Goal: Task Accomplishment & Management: Manage account settings

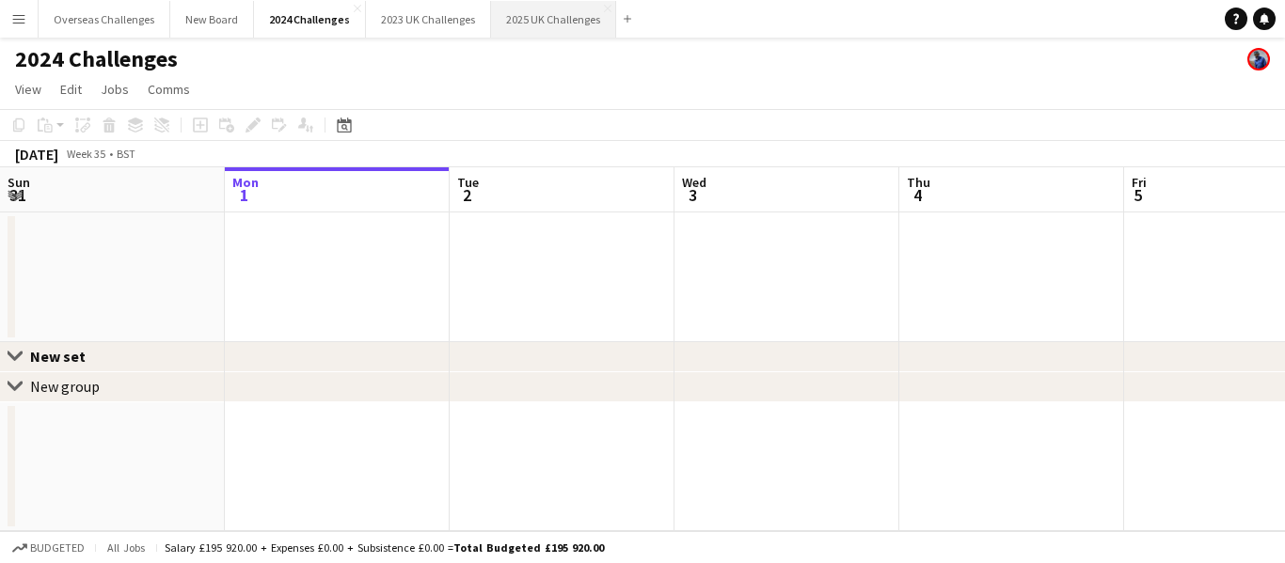
click at [504, 19] on button "2025 UK Challenges Close" at bounding box center [553, 19] width 125 height 37
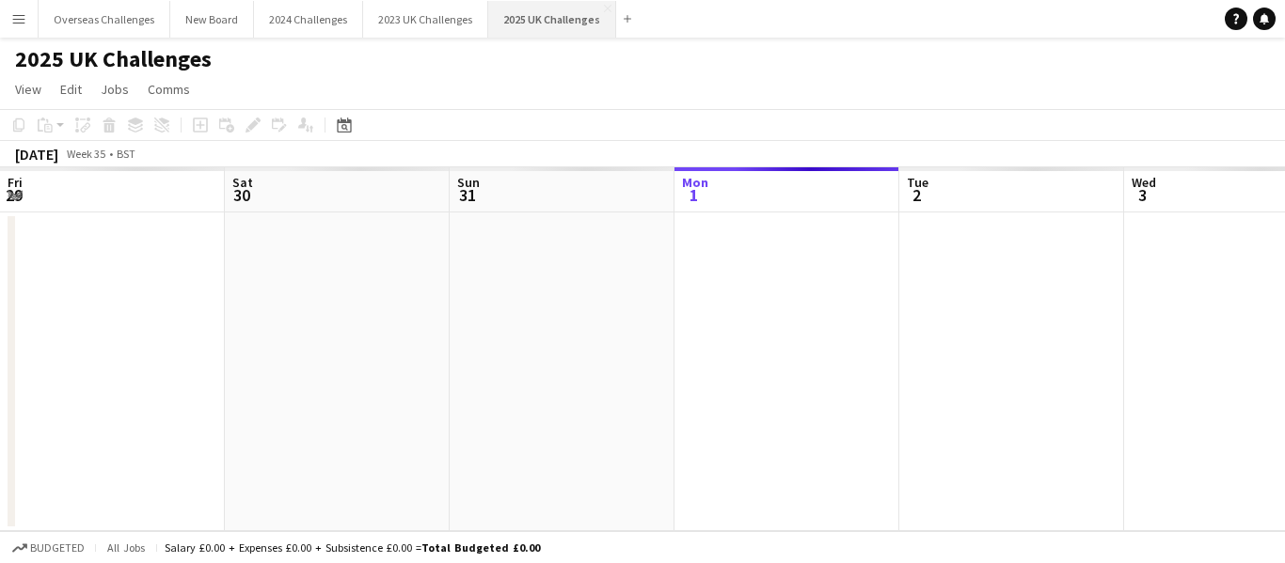
scroll to position [0, 450]
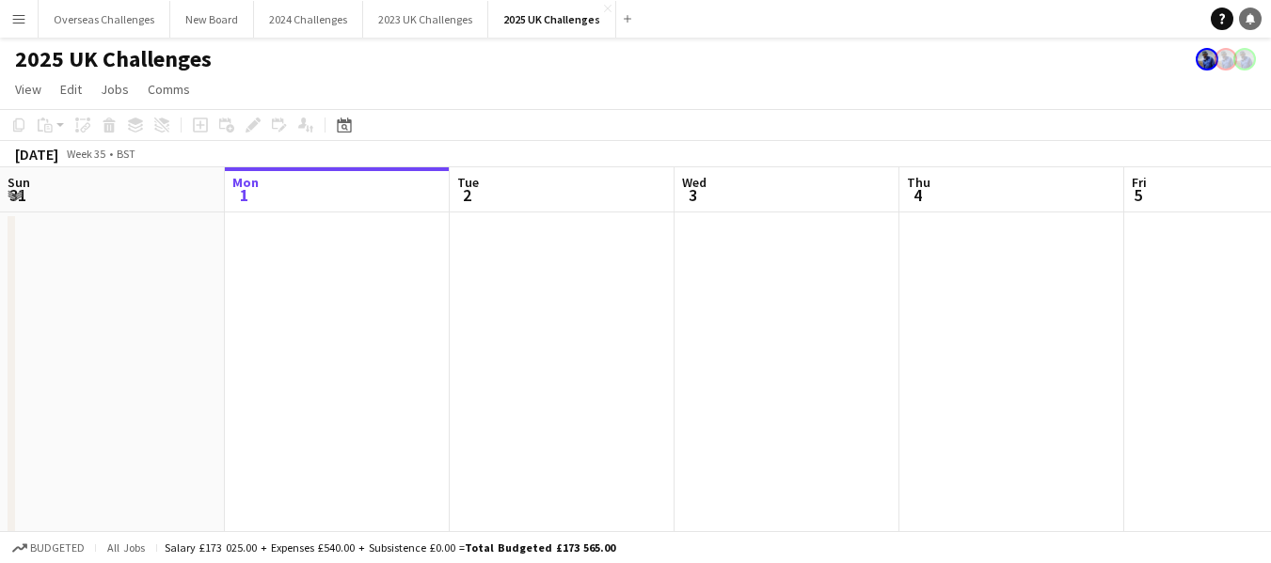
click at [1250, 18] on icon at bounding box center [1249, 17] width 9 height 9
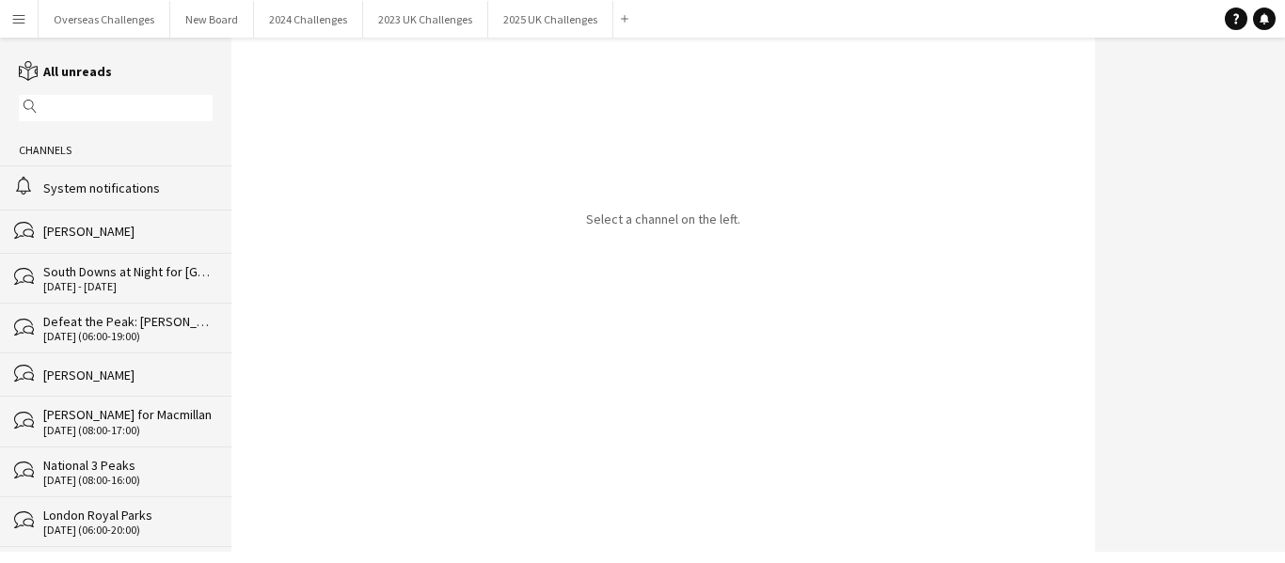
click at [138, 188] on div "System notifications" at bounding box center [127, 188] width 169 height 17
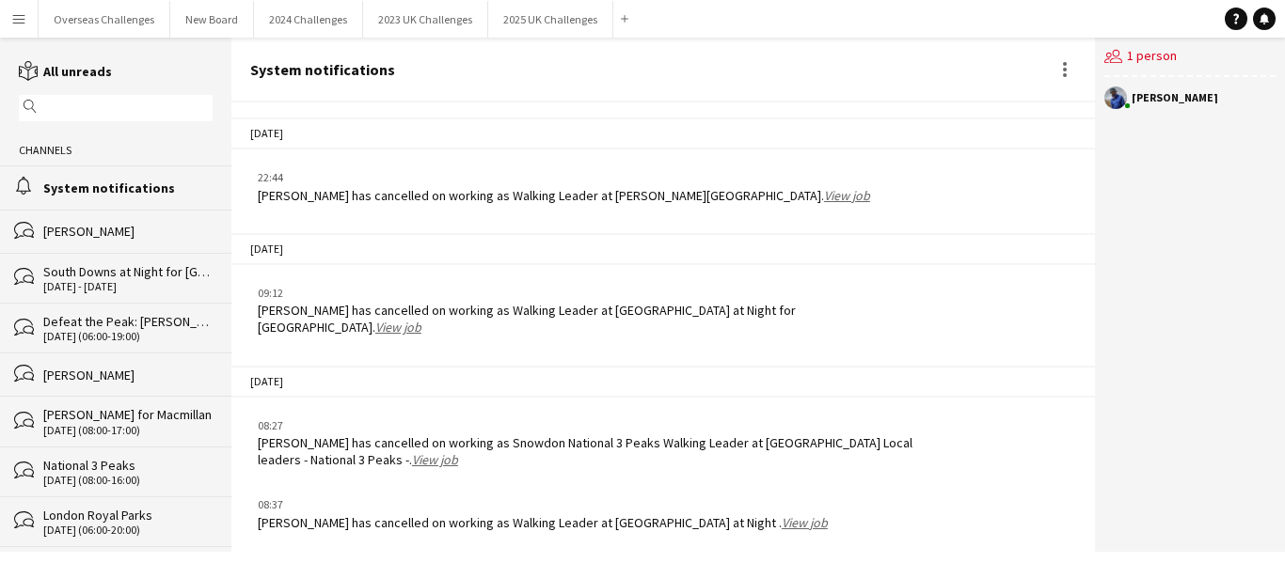
scroll to position [2909, 0]
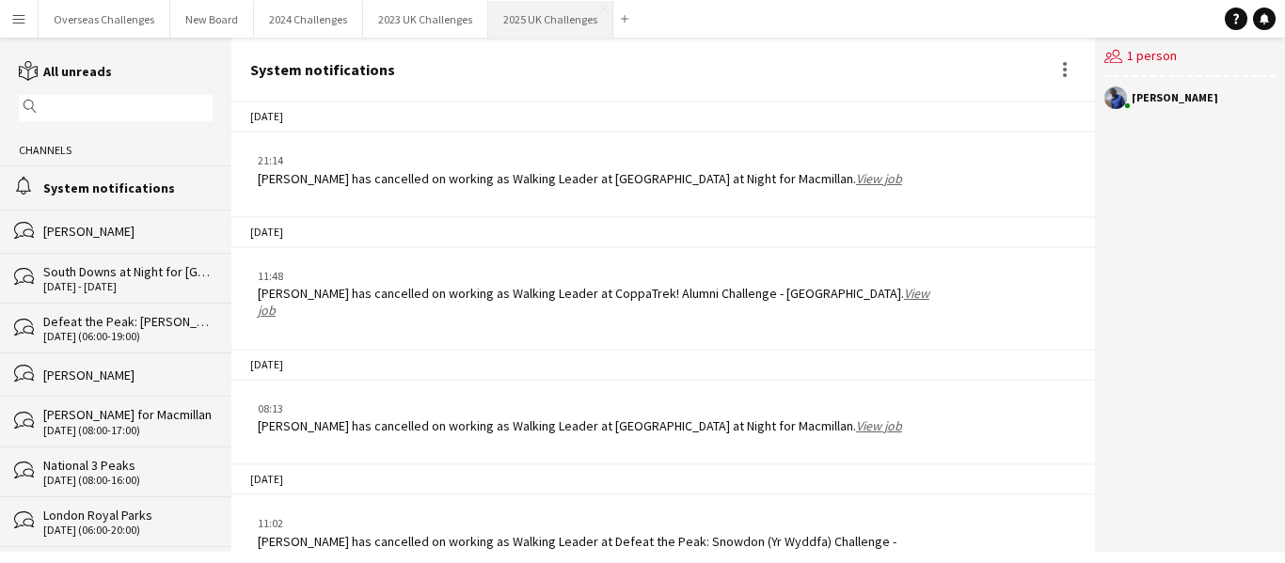
click at [531, 11] on button "2025 UK Challenges Close" at bounding box center [550, 19] width 125 height 37
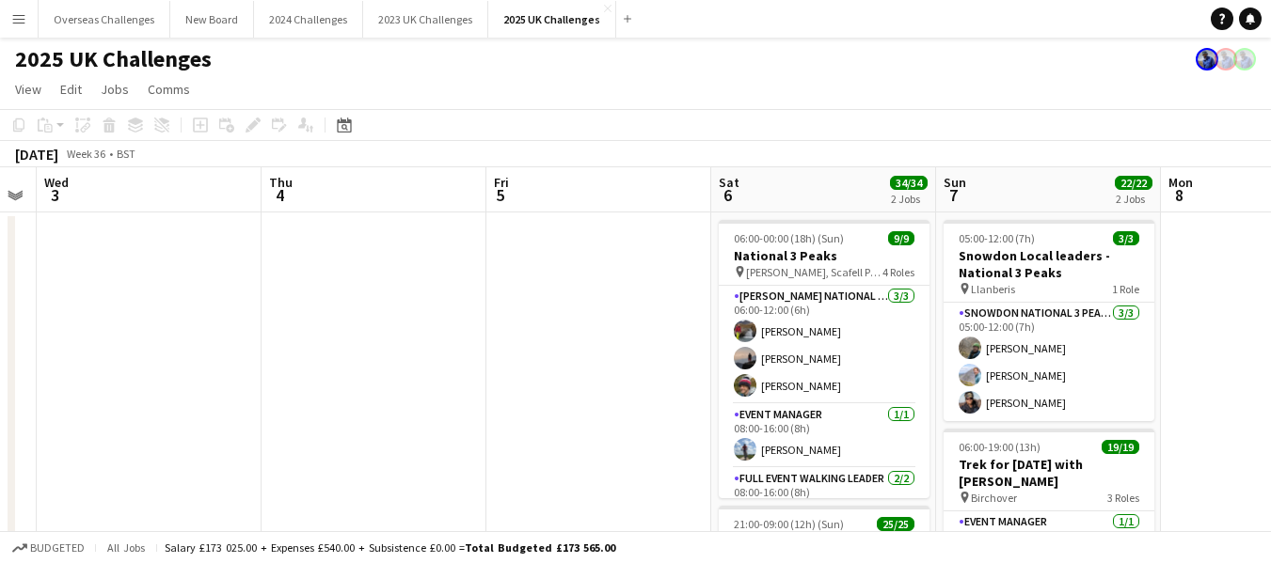
scroll to position [0, 767]
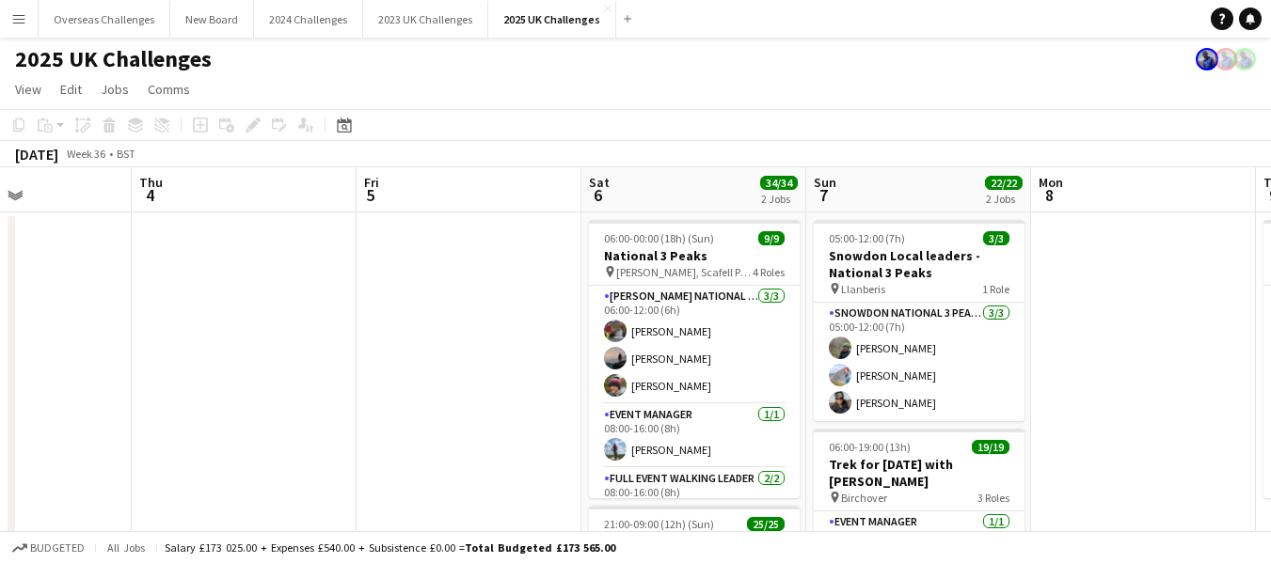
drag, startPoint x: 909, startPoint y: 260, endPoint x: 142, endPoint y: 272, distance: 767.5
click at [142, 272] on app-calendar-viewport "Sun 31 Mon 1 Tue 2 Wed 3 Thu 4 Fri 5 Sat 6 34/34 2 Jobs Sun 7 22/22 2 Jobs Mon …" at bounding box center [635, 537] width 1271 height 741
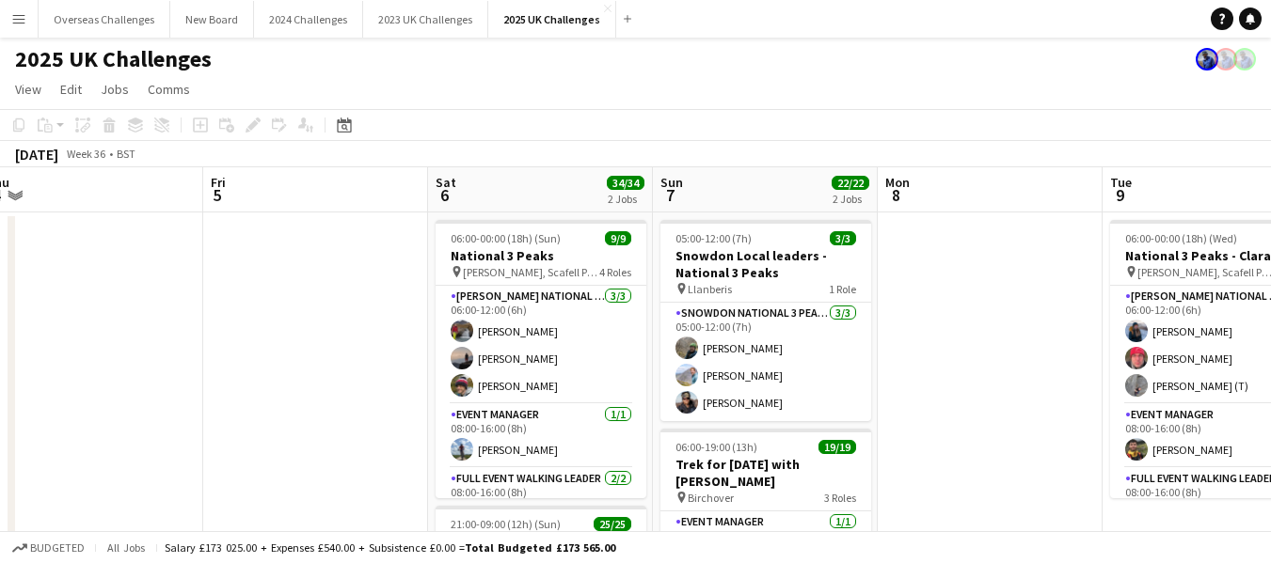
scroll to position [0, 763]
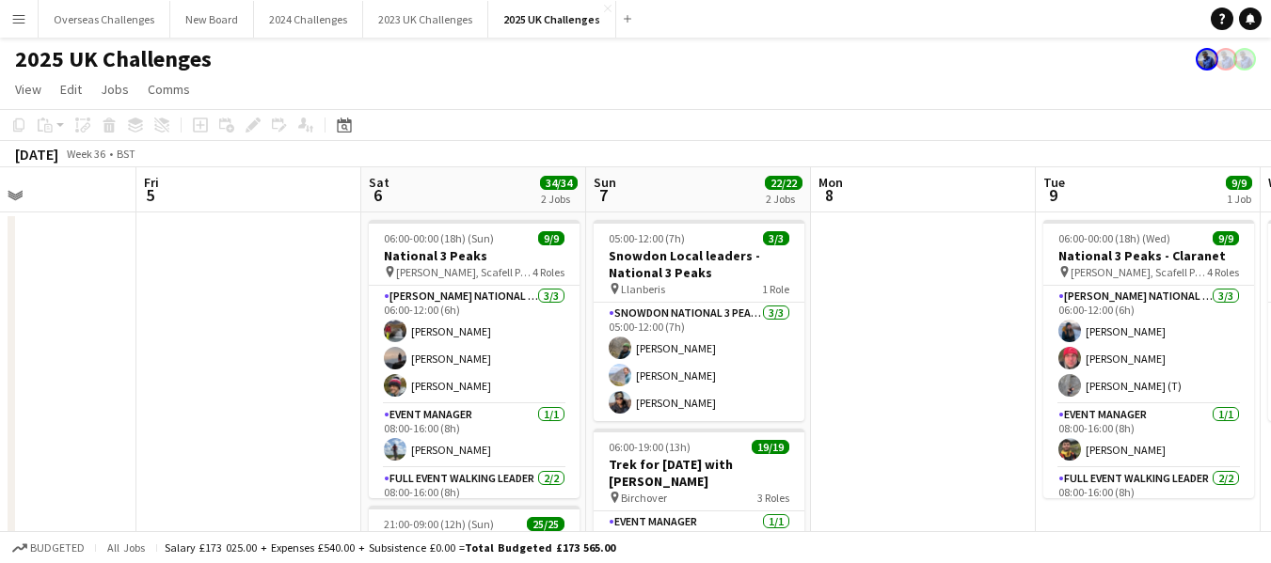
drag, startPoint x: 577, startPoint y: 305, endPoint x: 357, endPoint y: 304, distance: 220.1
click at [357, 304] on app-calendar-viewport "Mon 1 Tue 2 Wed 3 Thu 4 Fri 5 Sat 6 34/34 2 Jobs Sun 7 22/22 2 Jobs Mon 8 Tue 9…" at bounding box center [635, 537] width 1271 height 741
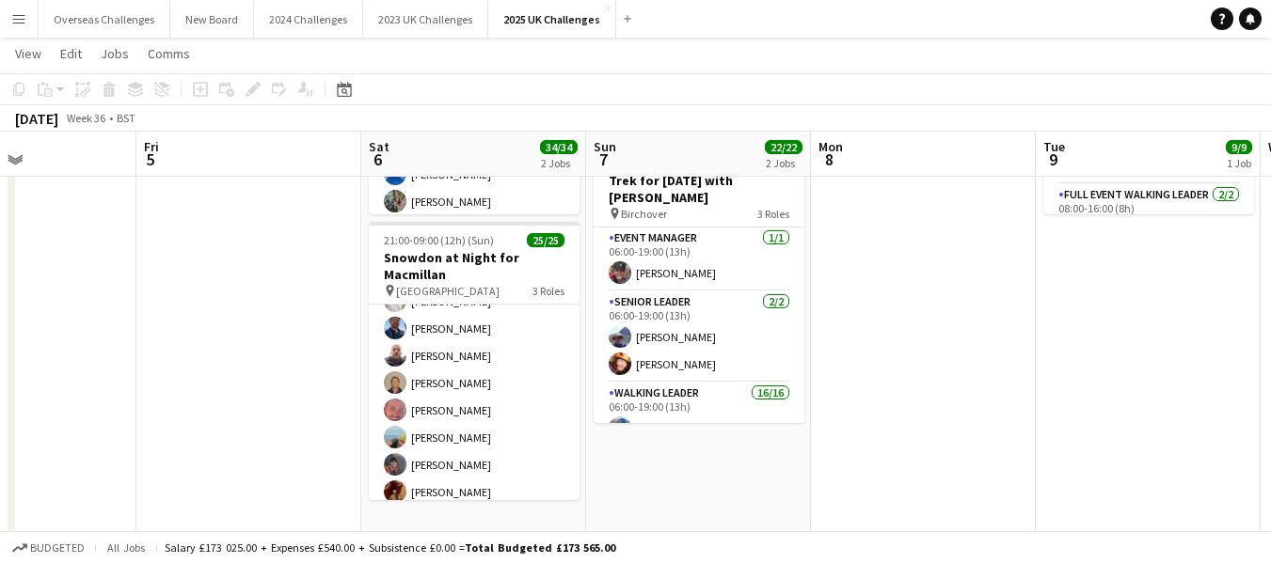
scroll to position [596, 0]
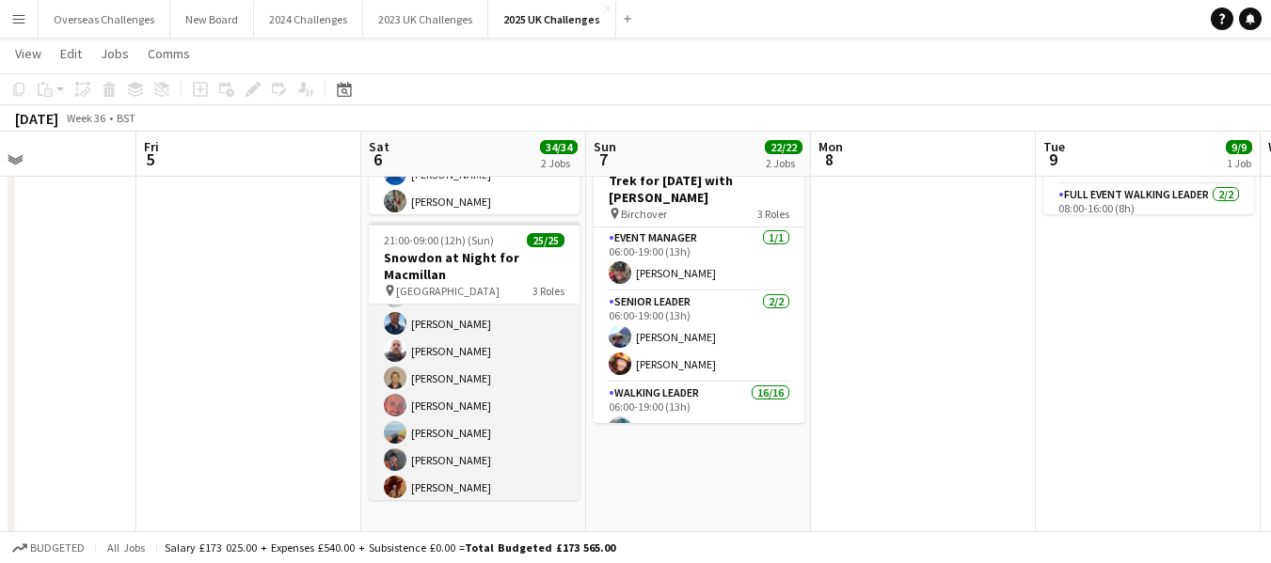
click at [450, 480] on app-card-role "Walking Leader 20/20 21:00-09:00 (12h) [PERSON_NAME] [PERSON_NAME] [PERSON_NAME…" at bounding box center [474, 212] width 211 height 588
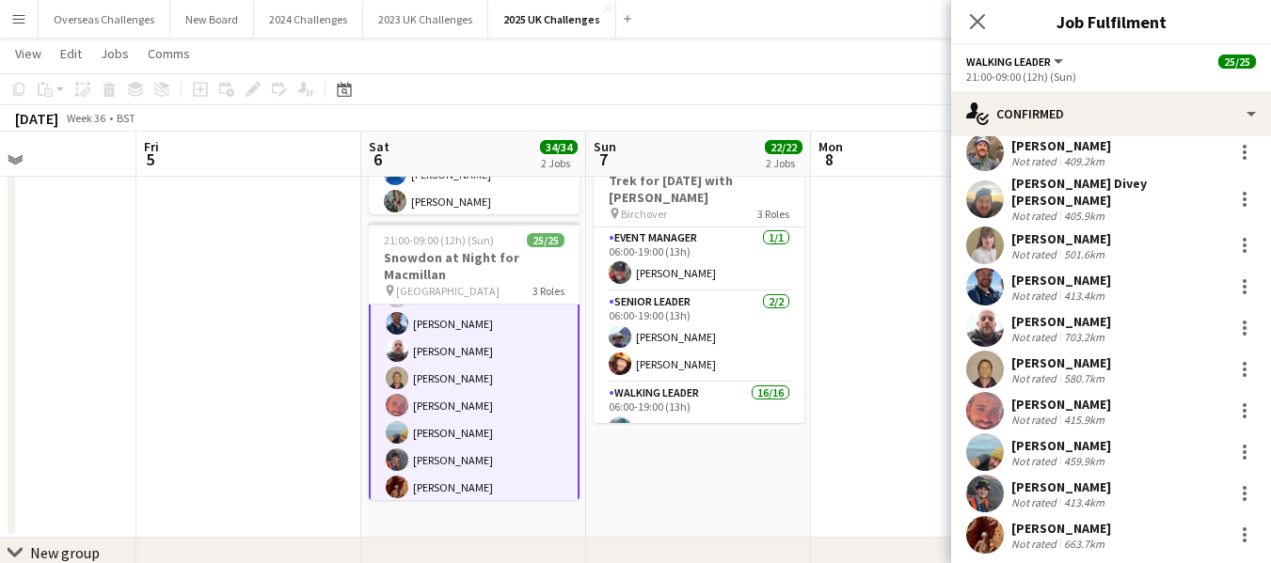
scroll to position [505, 0]
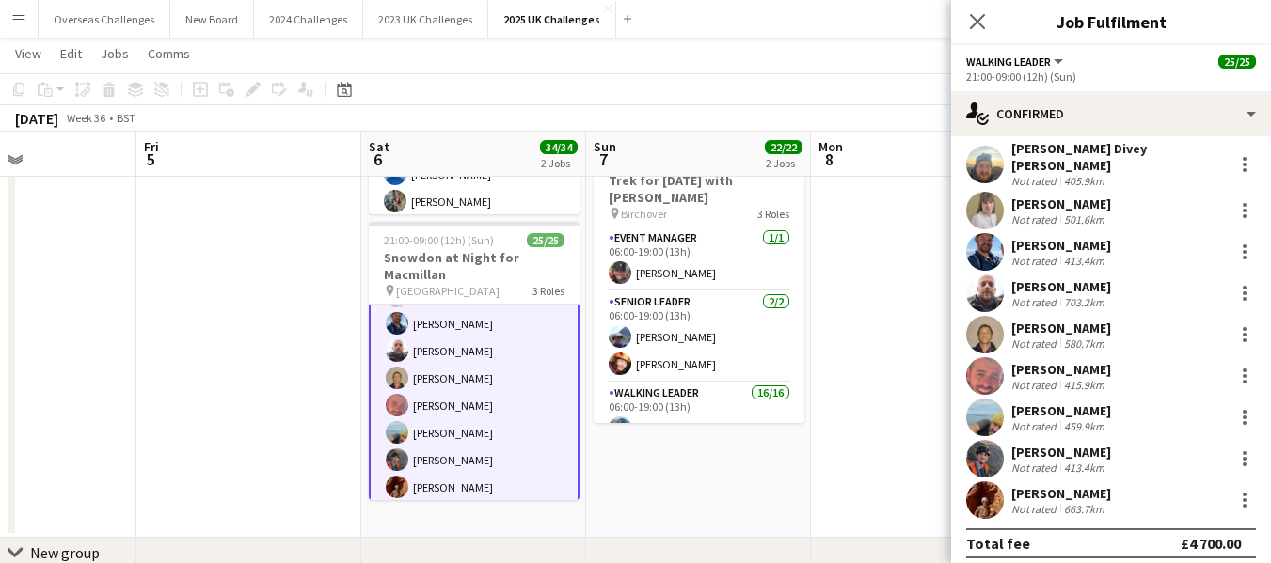
click at [1042, 485] on div "[PERSON_NAME]" at bounding box center [1061, 493] width 100 height 17
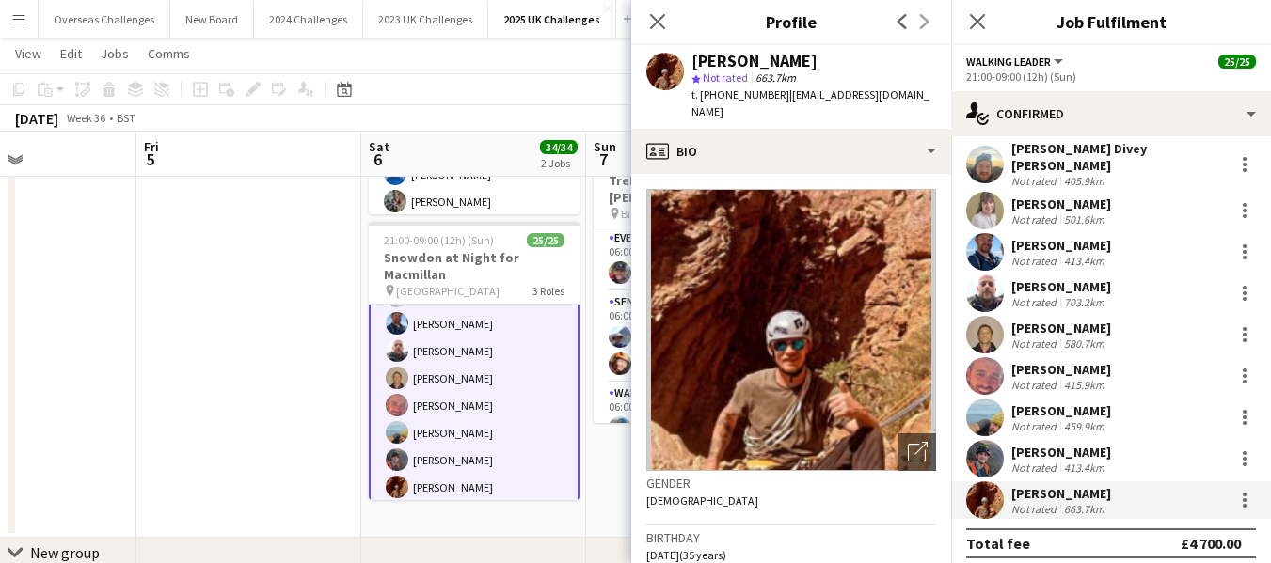
click at [1064, 485] on div "[PERSON_NAME]" at bounding box center [1061, 493] width 100 height 17
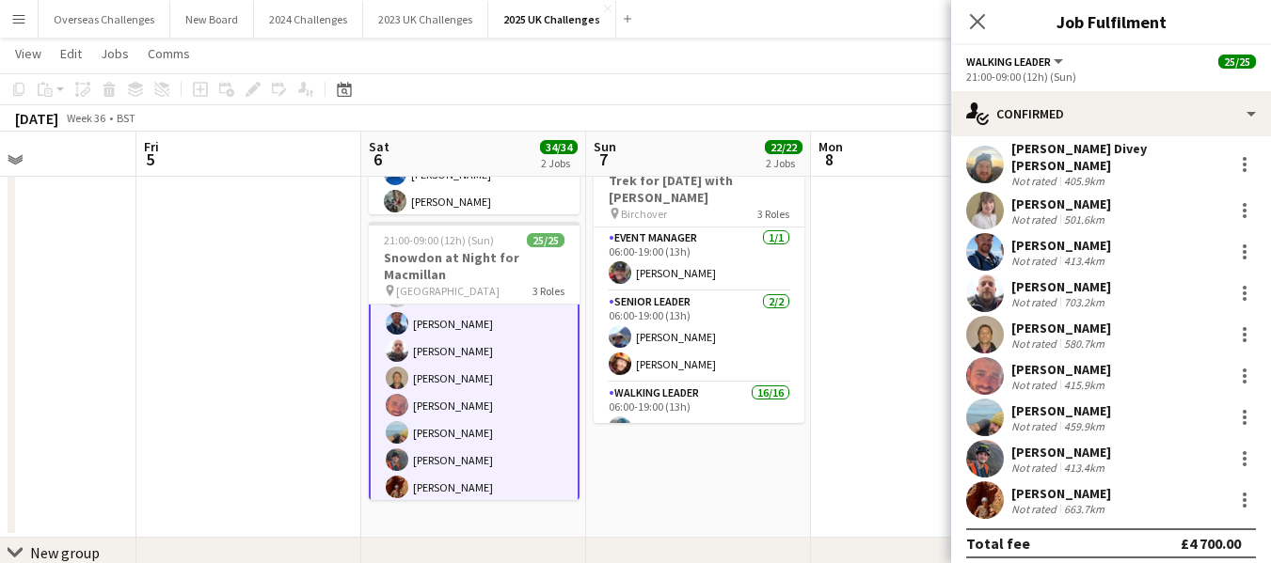
click at [1064, 485] on div "[PERSON_NAME]" at bounding box center [1061, 493] width 100 height 17
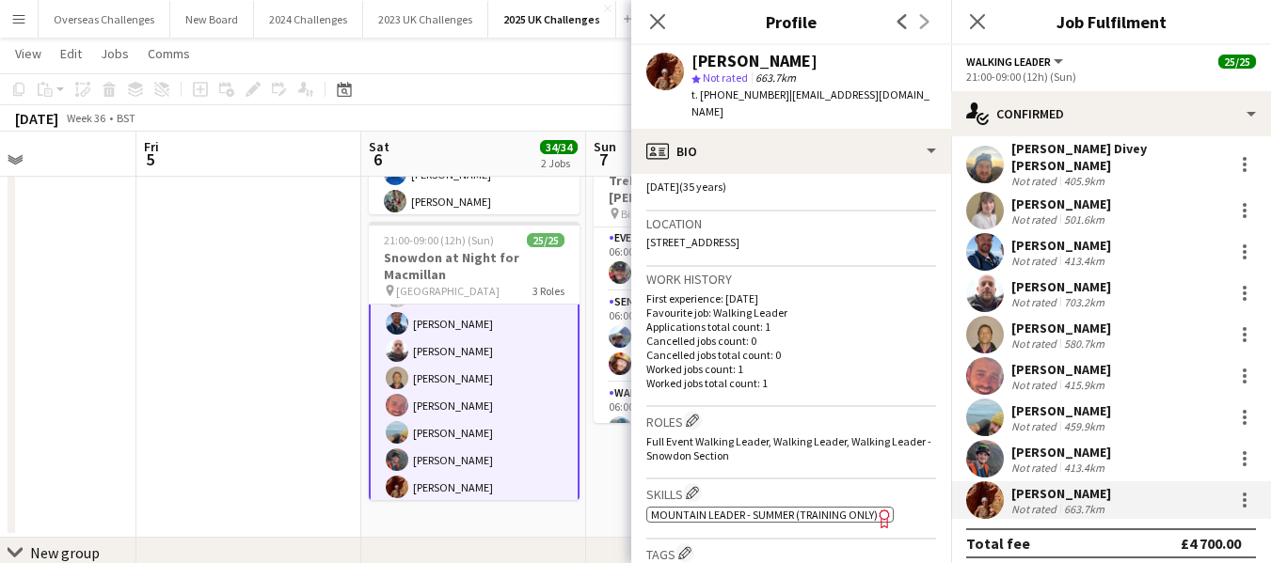
scroll to position [376, 0]
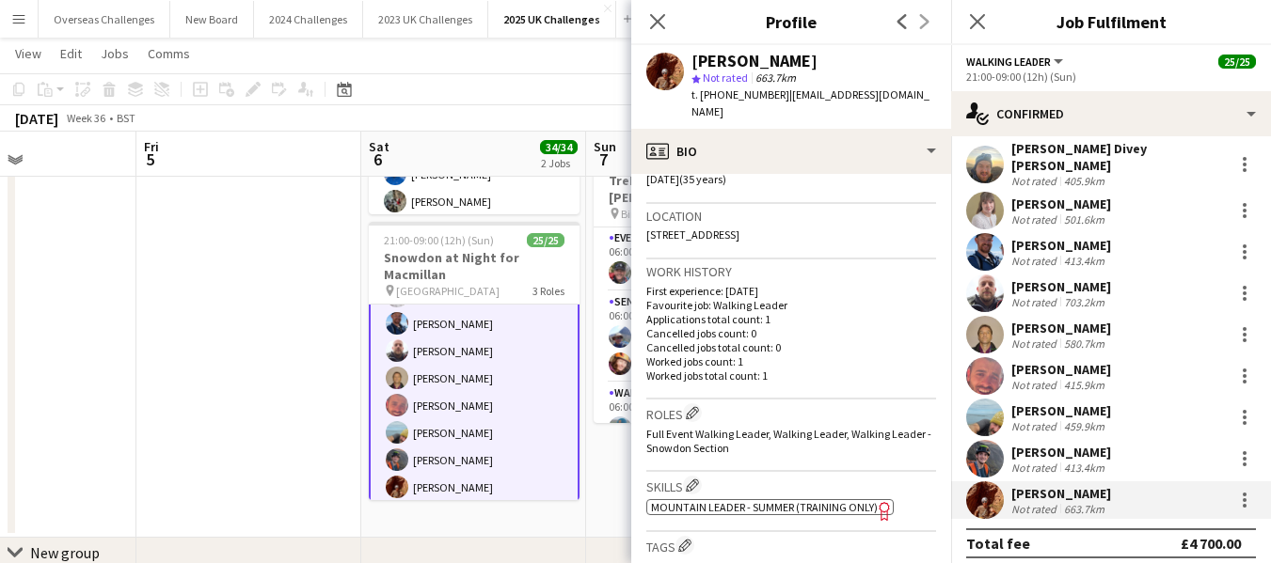
click at [253, 321] on app-date-cell at bounding box center [248, 233] width 225 height 609
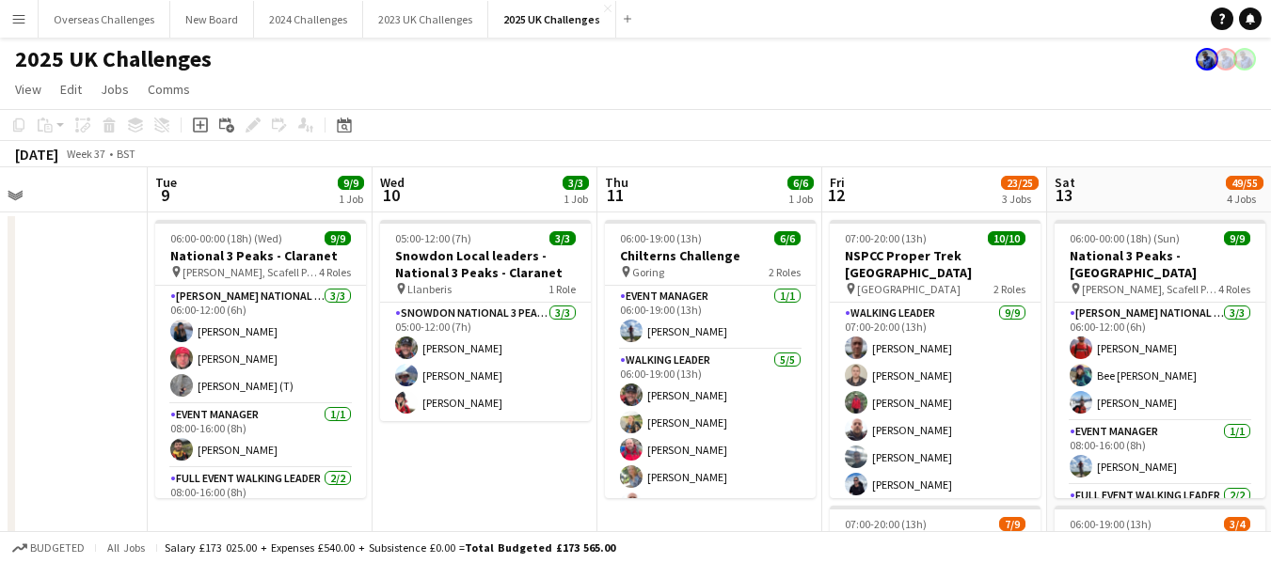
scroll to position [0, 814]
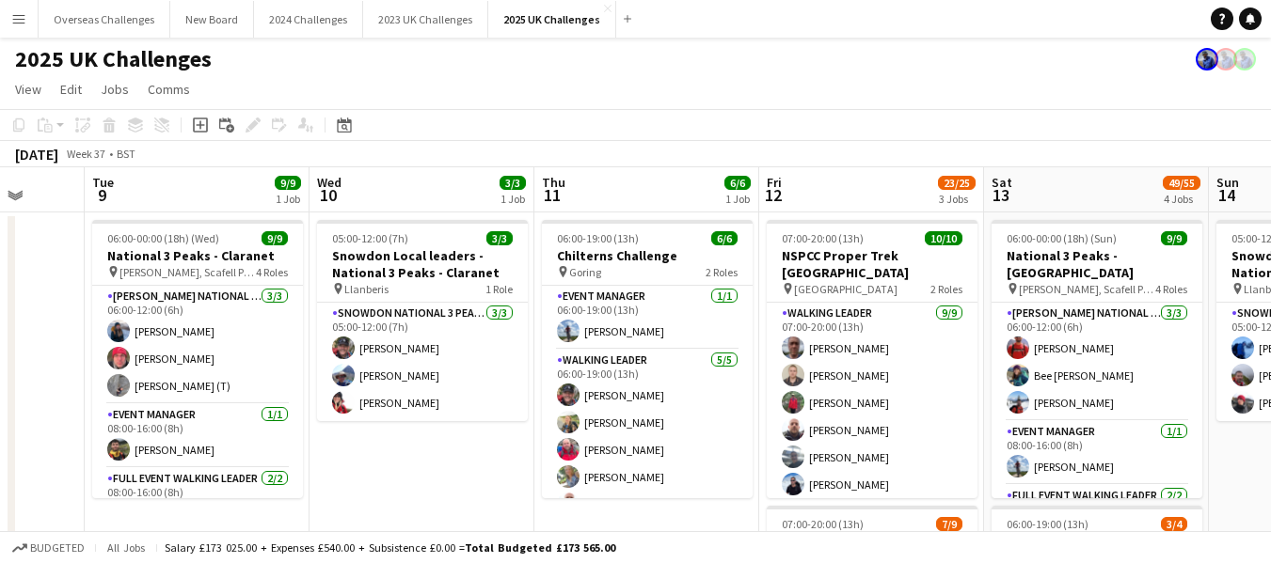
drag, startPoint x: 951, startPoint y: 312, endPoint x: 0, endPoint y: 360, distance: 952.0
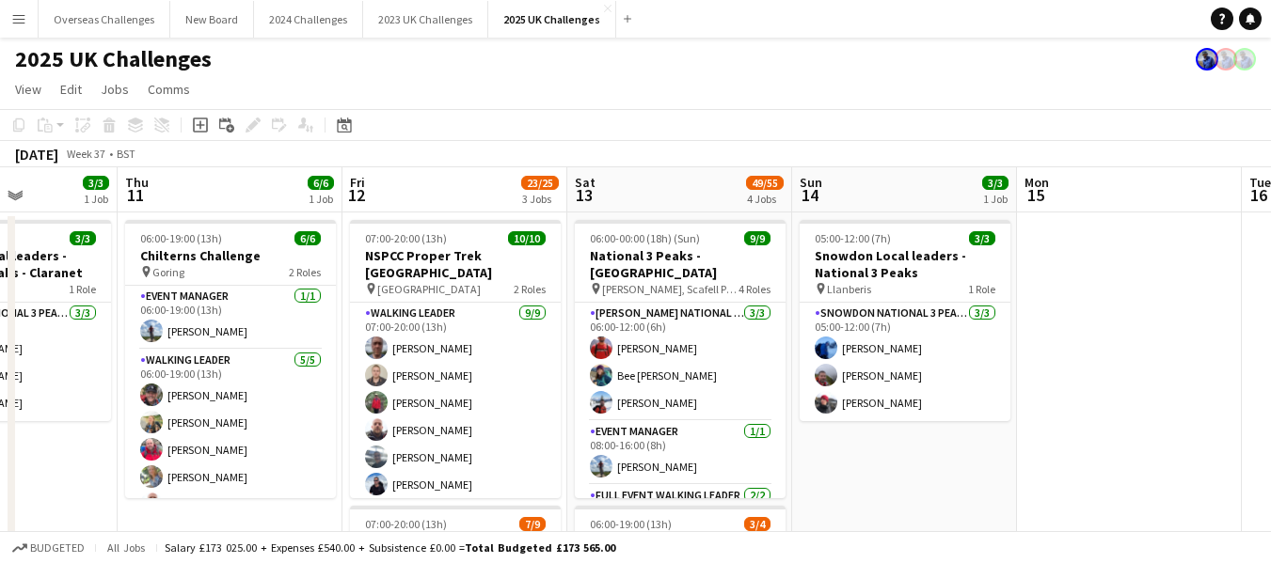
scroll to position [0, 782]
drag, startPoint x: 806, startPoint y: 340, endPoint x: 388, endPoint y: 355, distance: 417.8
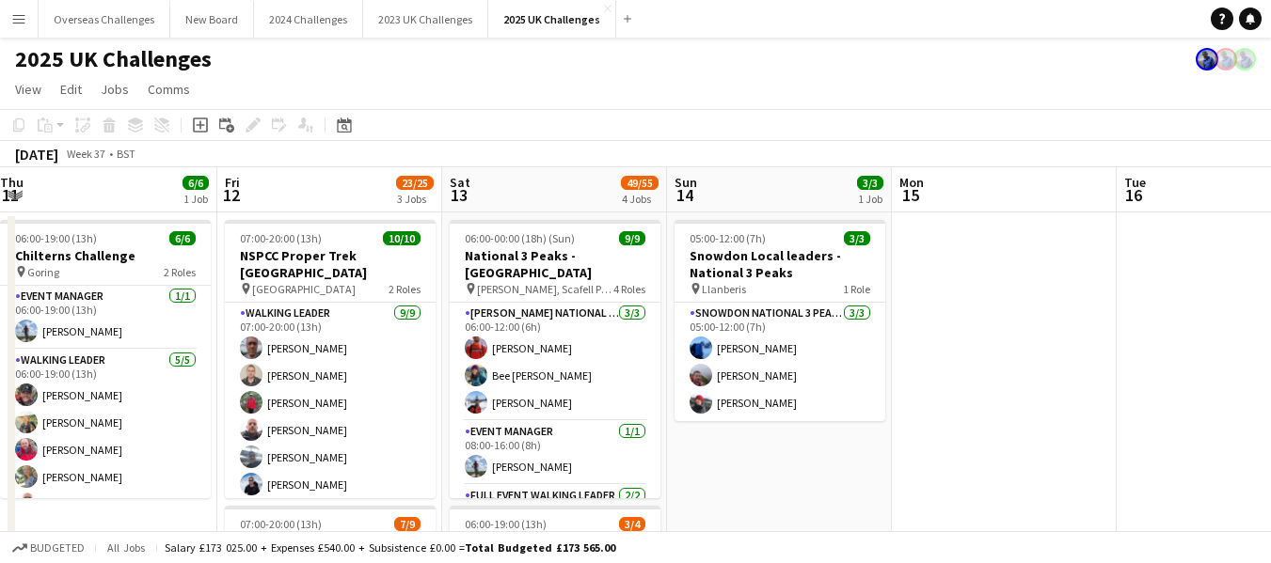
drag, startPoint x: 494, startPoint y: 353, endPoint x: 370, endPoint y: 356, distance: 124.2
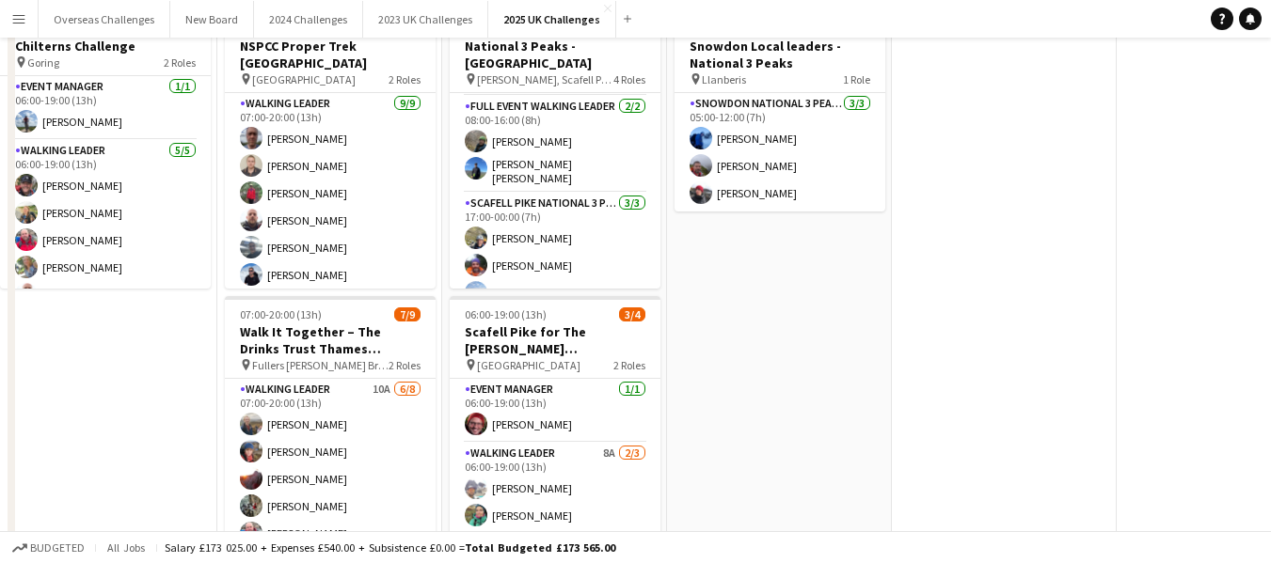
scroll to position [0, 0]
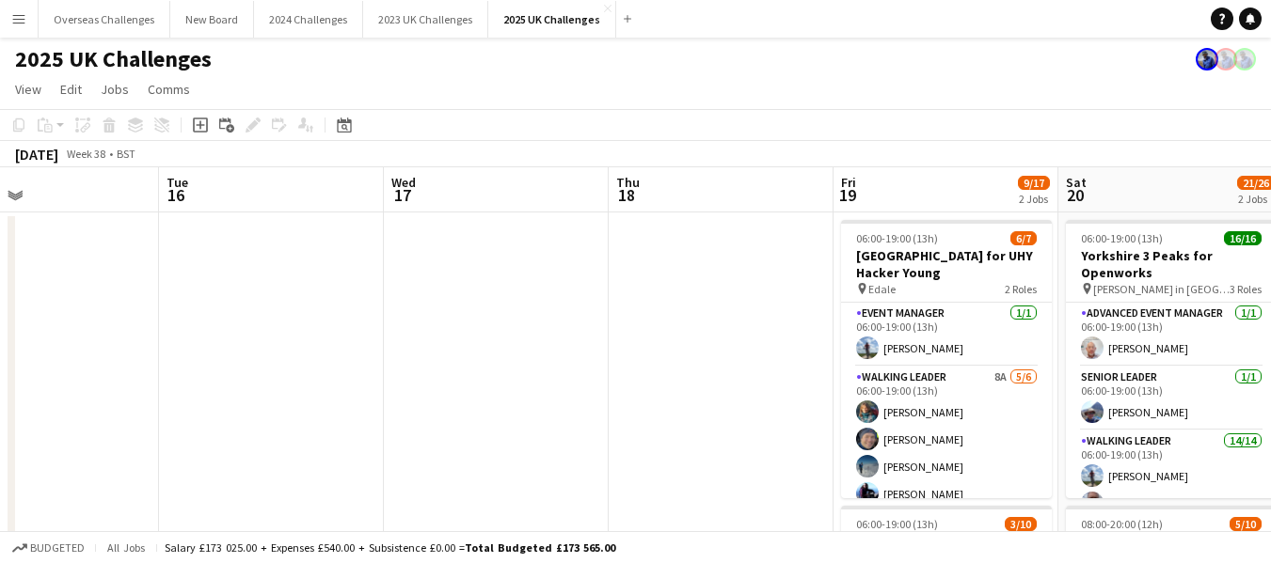
drag, startPoint x: 1041, startPoint y: 321, endPoint x: 90, endPoint y: 404, distance: 954.5
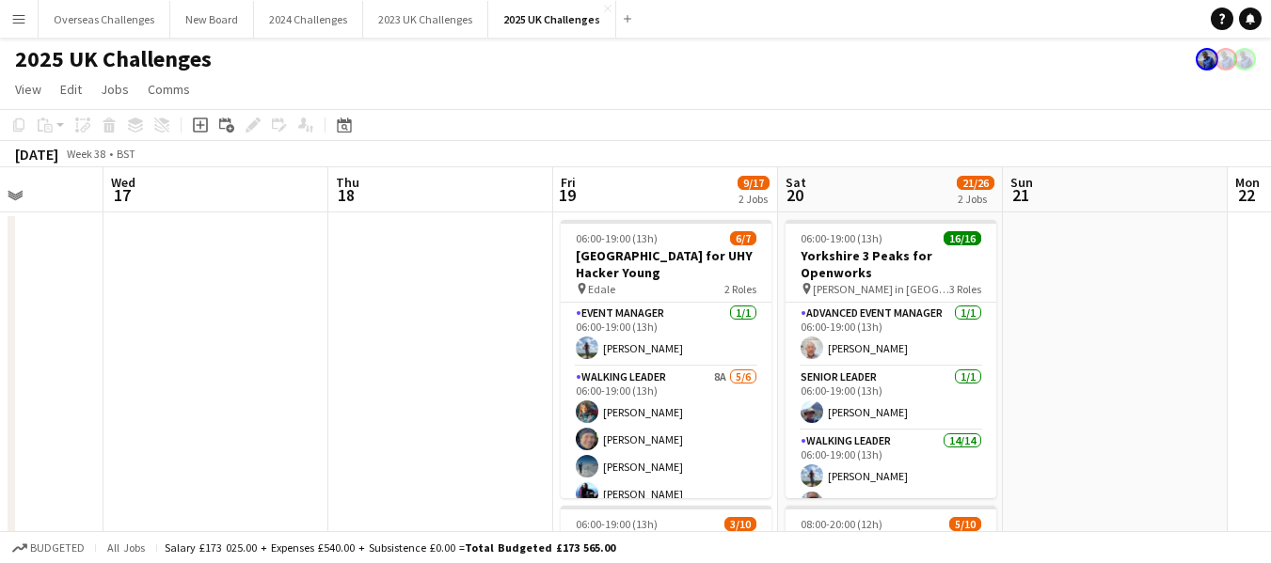
scroll to position [0, 812]
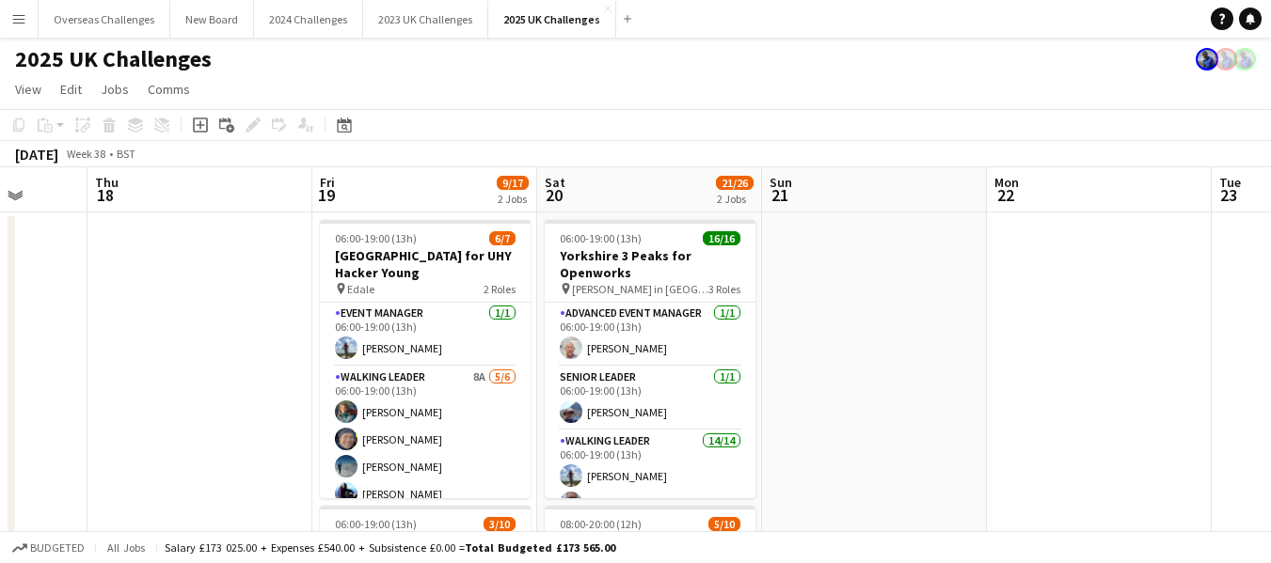
drag, startPoint x: 521, startPoint y: 351, endPoint x: 0, endPoint y: 401, distance: 523.4
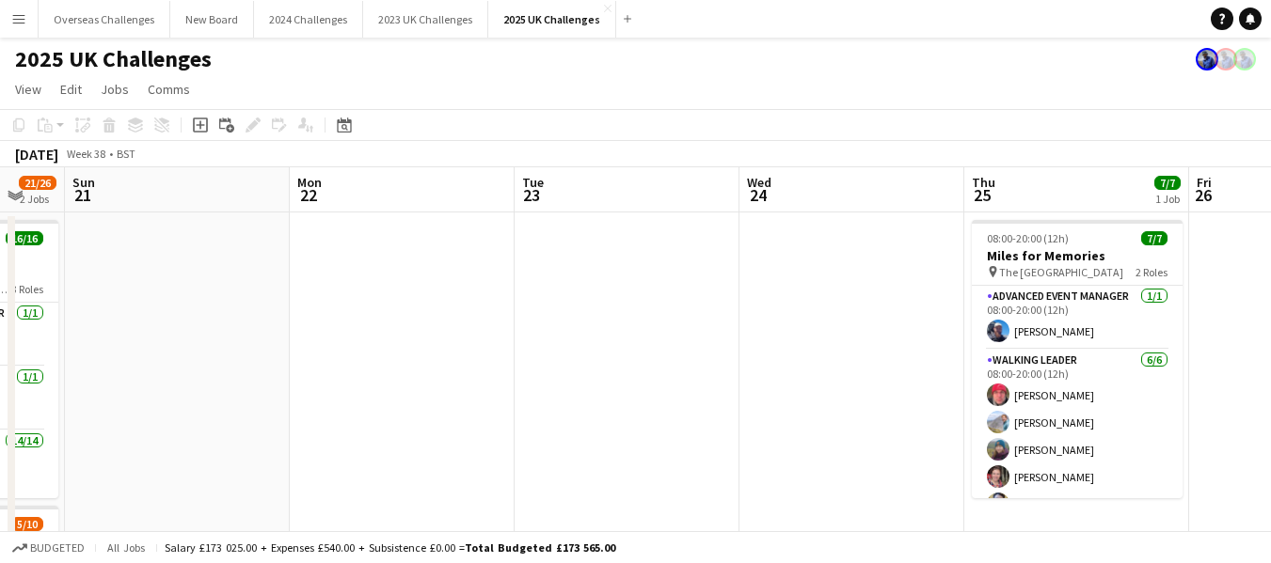
drag, startPoint x: 1083, startPoint y: 318, endPoint x: 387, endPoint y: 372, distance: 699.0
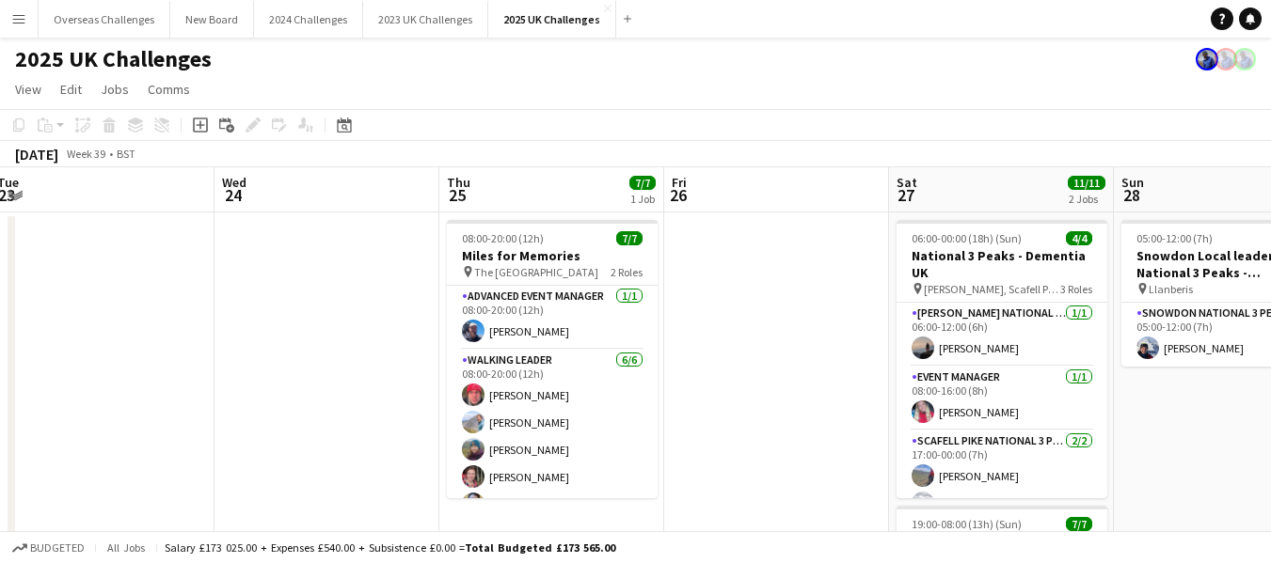
scroll to position [0, 686]
drag, startPoint x: 791, startPoint y: 351, endPoint x: 265, endPoint y: 365, distance: 525.9
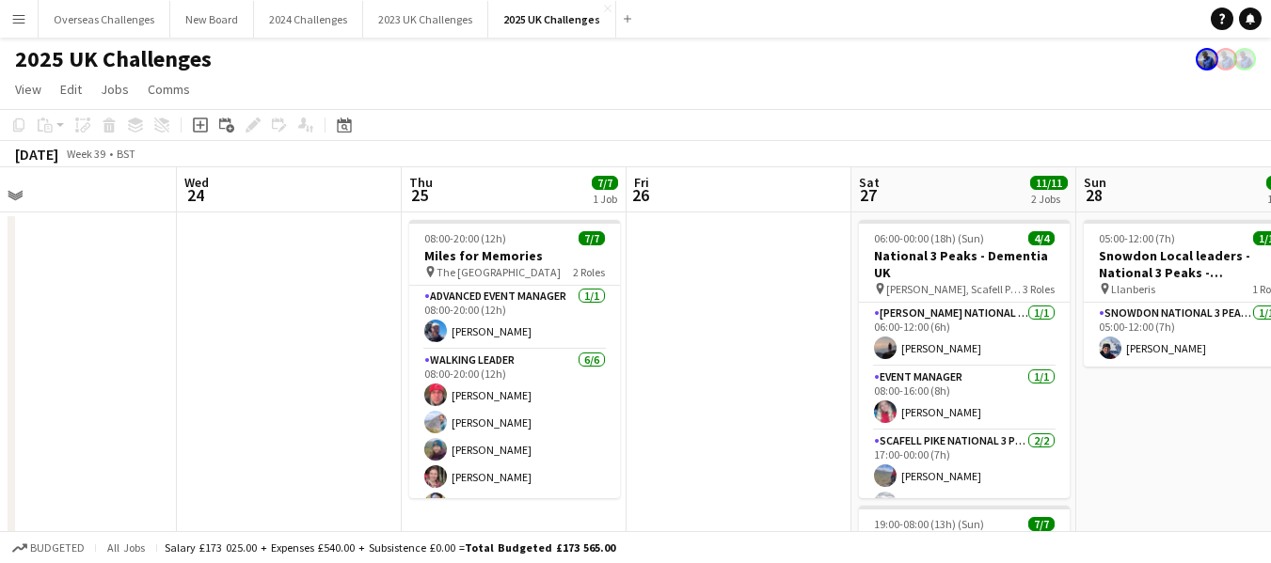
scroll to position [0, 717]
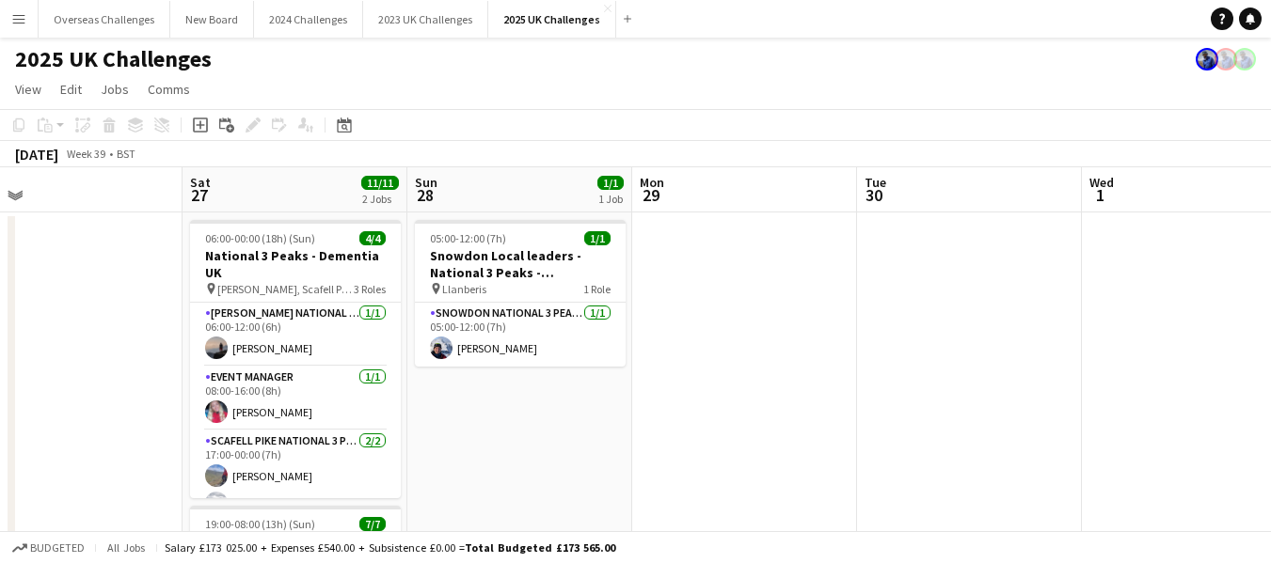
drag, startPoint x: 705, startPoint y: 324, endPoint x: 0, endPoint y: 370, distance: 706.8
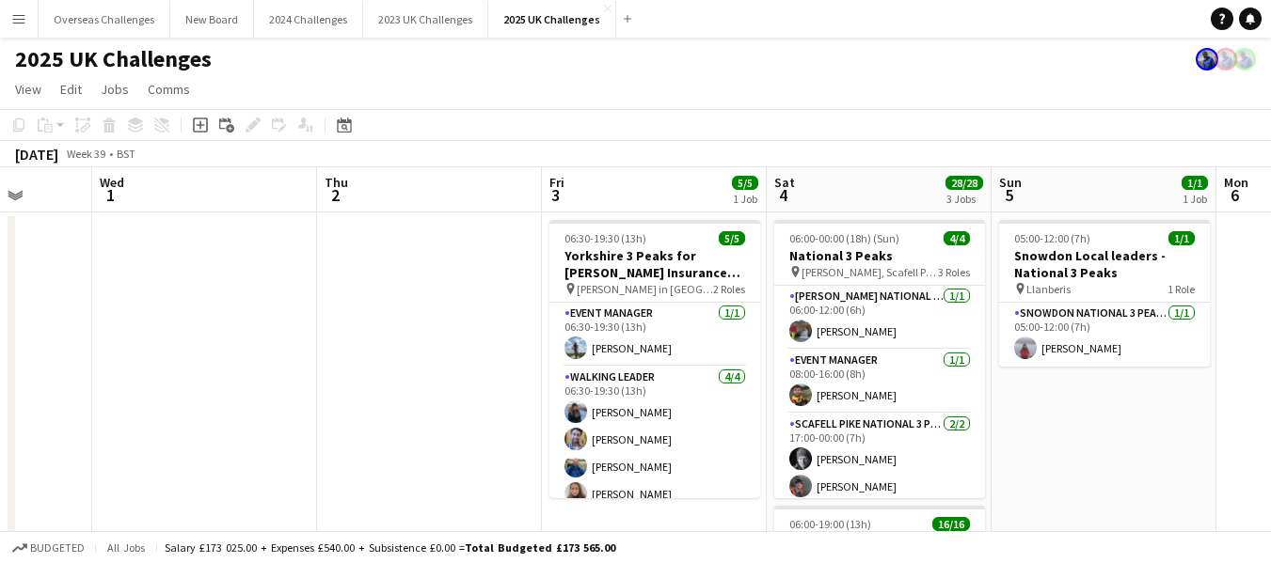
scroll to position [0, 629]
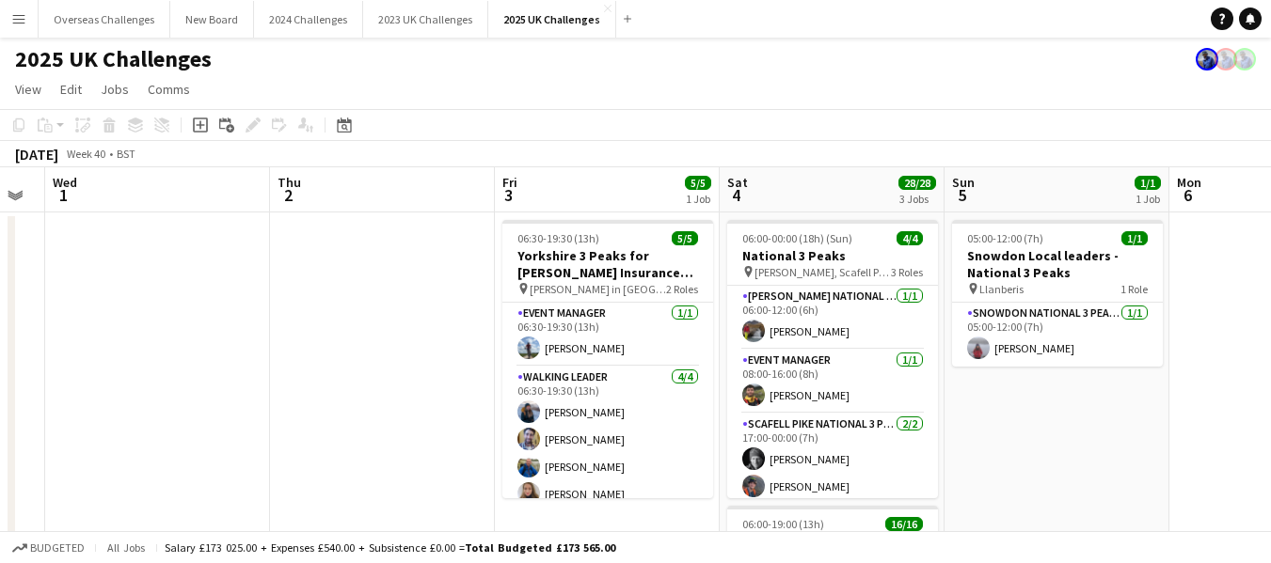
drag, startPoint x: 1146, startPoint y: 289, endPoint x: 110, endPoint y: 350, distance: 1038.2
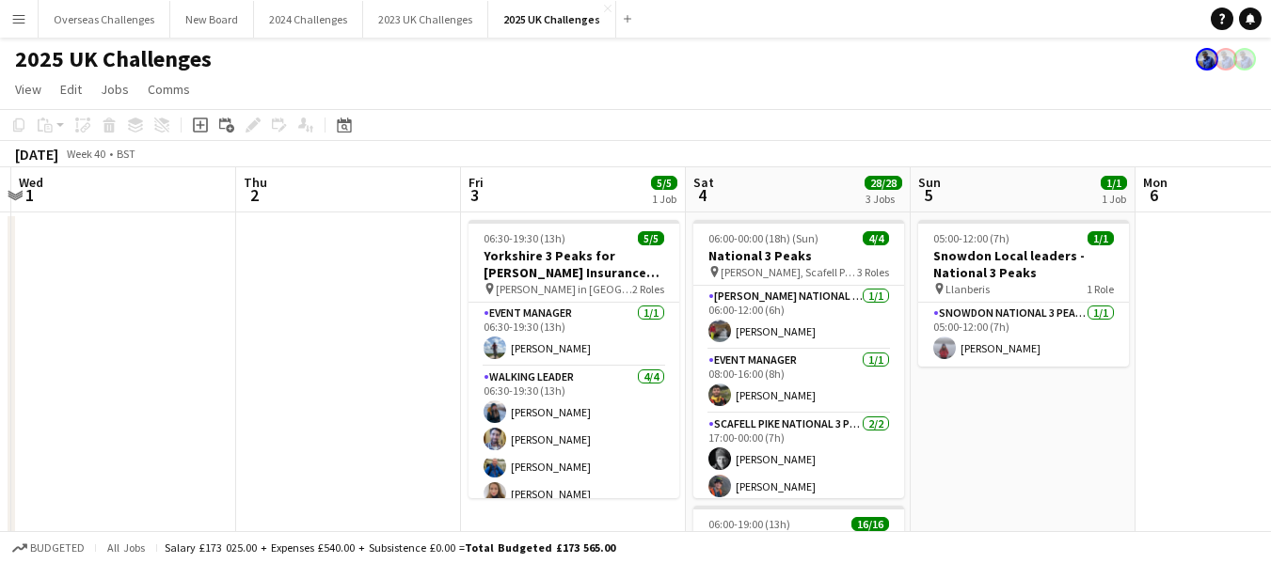
scroll to position [0, 726]
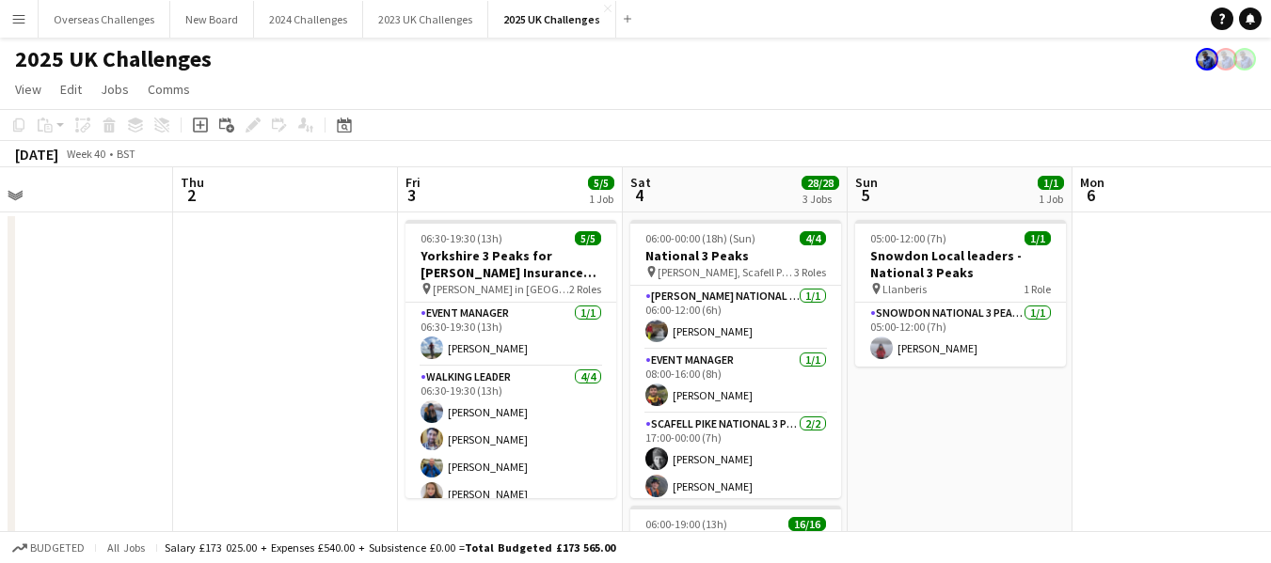
drag, startPoint x: 374, startPoint y: 336, endPoint x: 277, endPoint y: 341, distance: 97.0
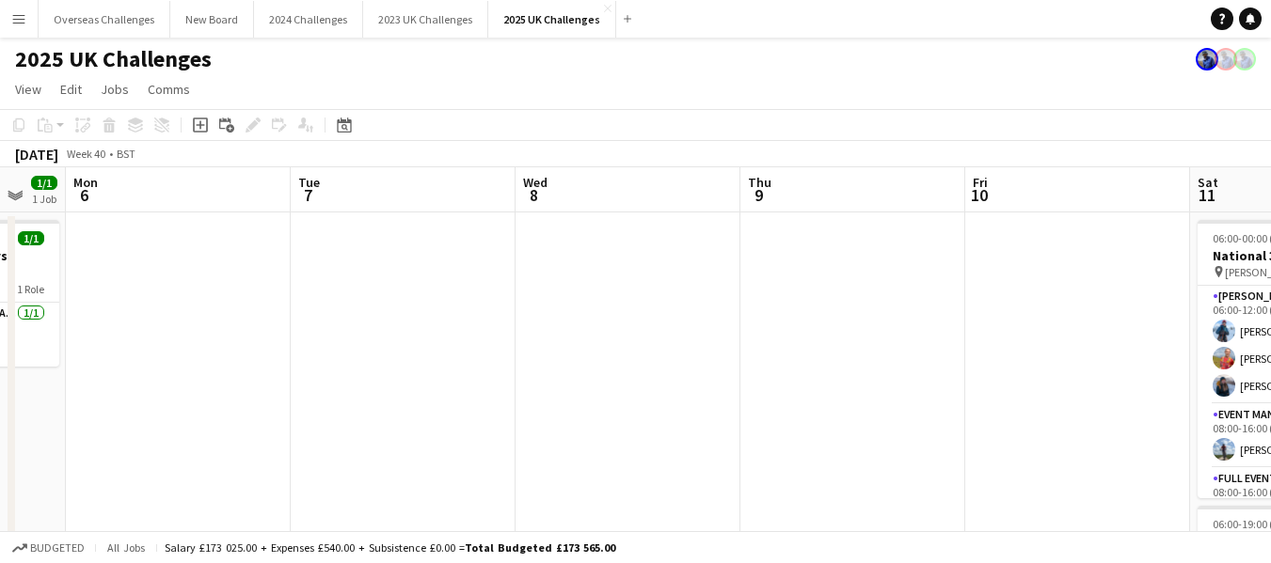
drag, startPoint x: 1151, startPoint y: 307, endPoint x: 181, endPoint y: 371, distance: 972.7
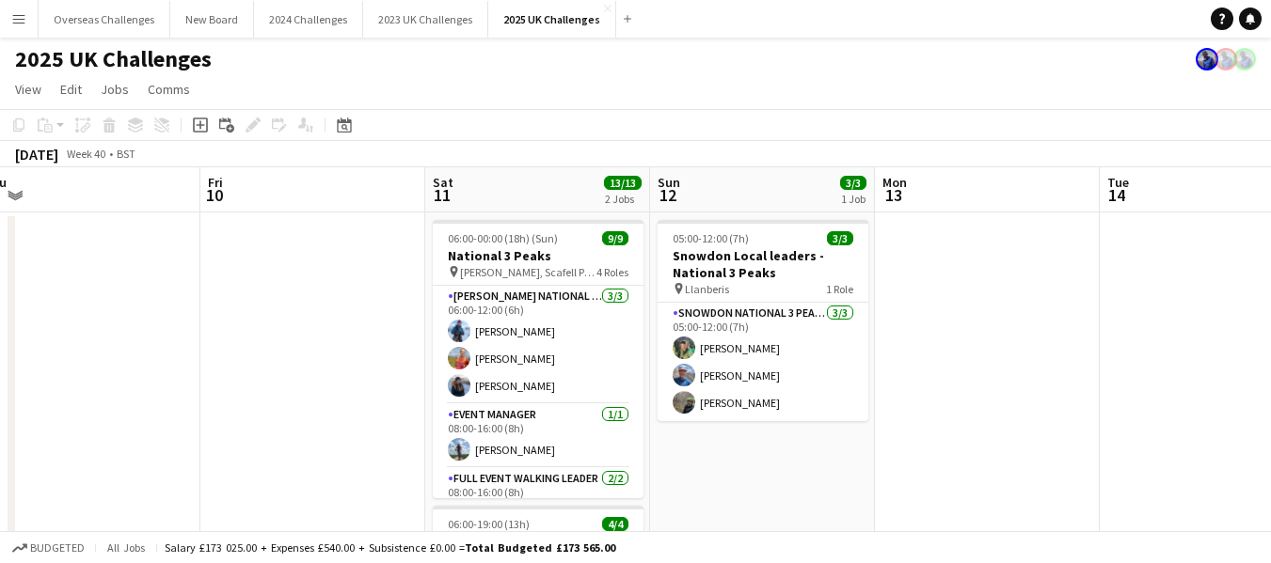
scroll to position [0, 475]
drag, startPoint x: 856, startPoint y: 303, endPoint x: 91, endPoint y: 365, distance: 767.1
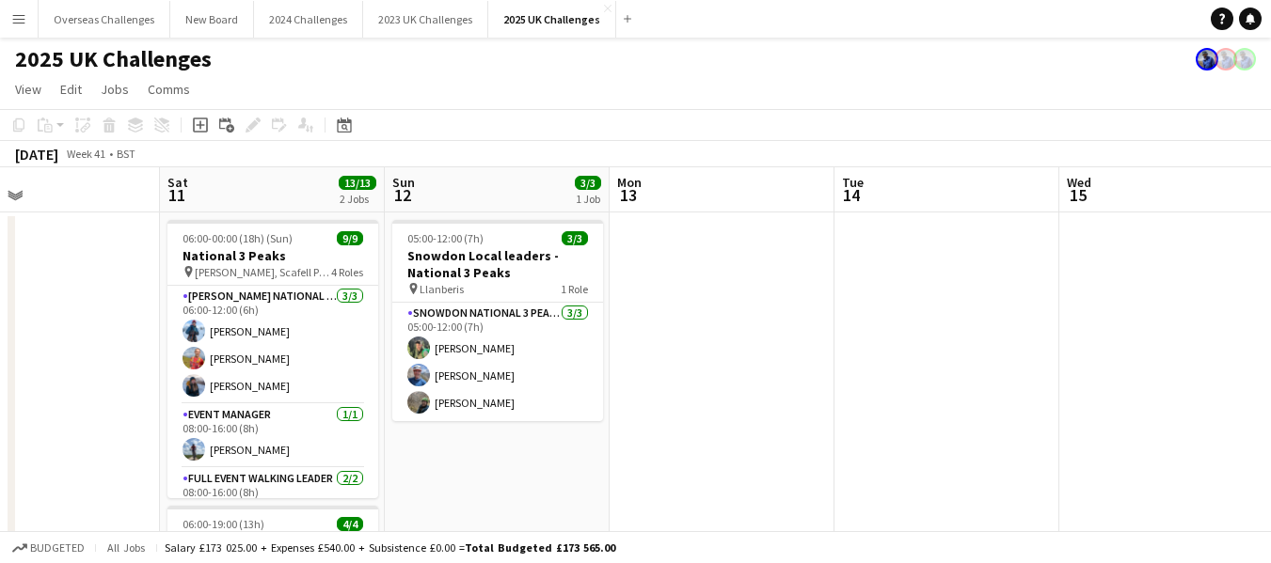
scroll to position [0, 592]
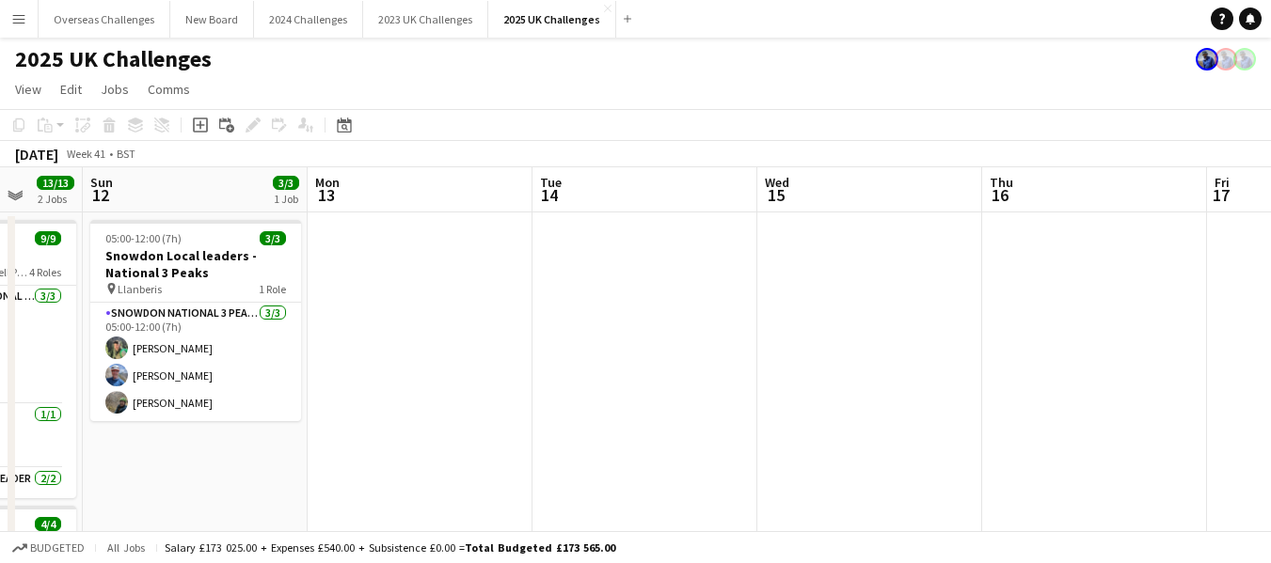
drag, startPoint x: 1132, startPoint y: 300, endPoint x: 591, endPoint y: 381, distance: 547.7
